Goal: Transaction & Acquisition: Register for event/course

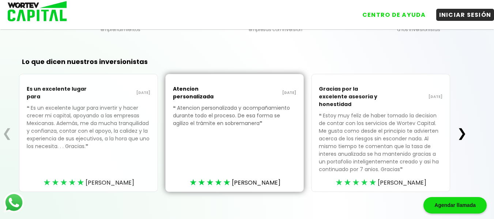
scroll to position [244, 0]
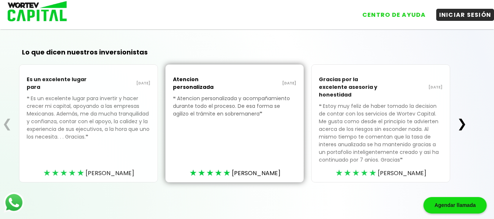
click at [462, 124] on button "❯" at bounding box center [462, 123] width 14 height 15
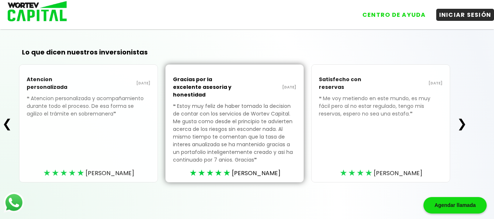
click at [462, 124] on button "❯" at bounding box center [462, 123] width 14 height 15
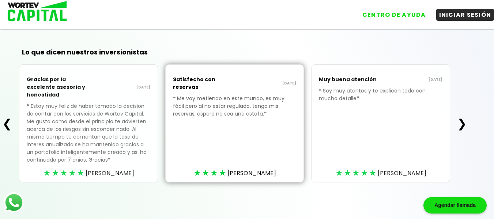
click at [462, 124] on button "❯" at bounding box center [462, 123] width 14 height 15
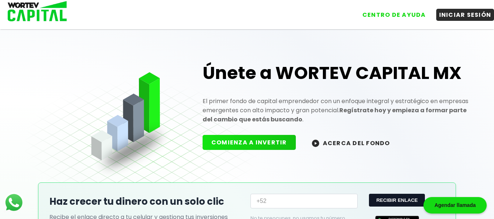
scroll to position [0, 0]
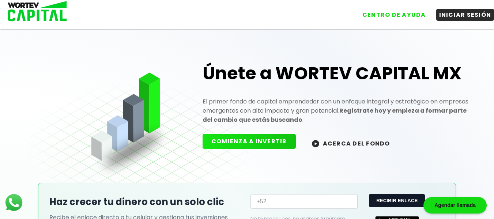
click at [257, 144] on button "COMIENZA A INVERTIR" at bounding box center [249, 141] width 93 height 15
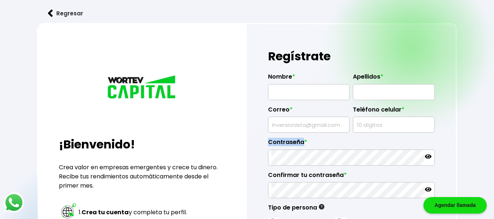
click at [257, 144] on div "Regístrate Nombre * Apellidos * Correo * Teléfono celular * Contraseña * Confir…" at bounding box center [351, 185] width 209 height 322
click at [51, 13] on img at bounding box center [50, 14] width 5 height 8
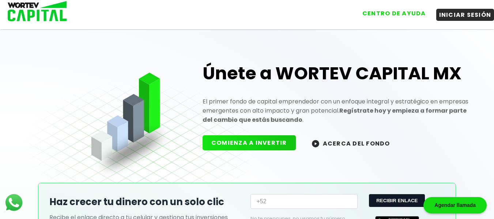
click at [386, 14] on button "CENTRO DE AYUDA" at bounding box center [393, 13] width 69 height 12
